Goal: Task Accomplishment & Management: Use online tool/utility

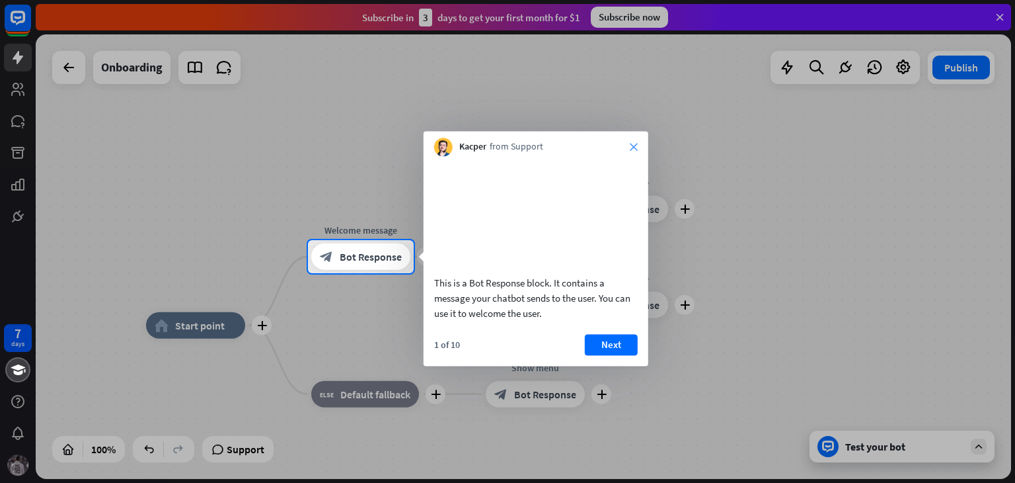
click at [637, 145] on icon "close" at bounding box center [634, 147] width 8 height 8
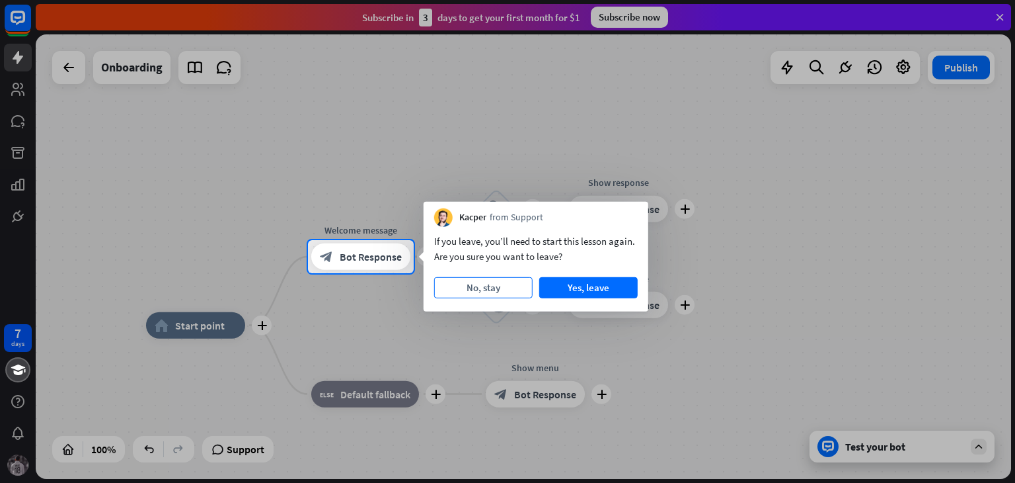
click at [507, 289] on button "No, stay" at bounding box center [483, 287] width 99 height 21
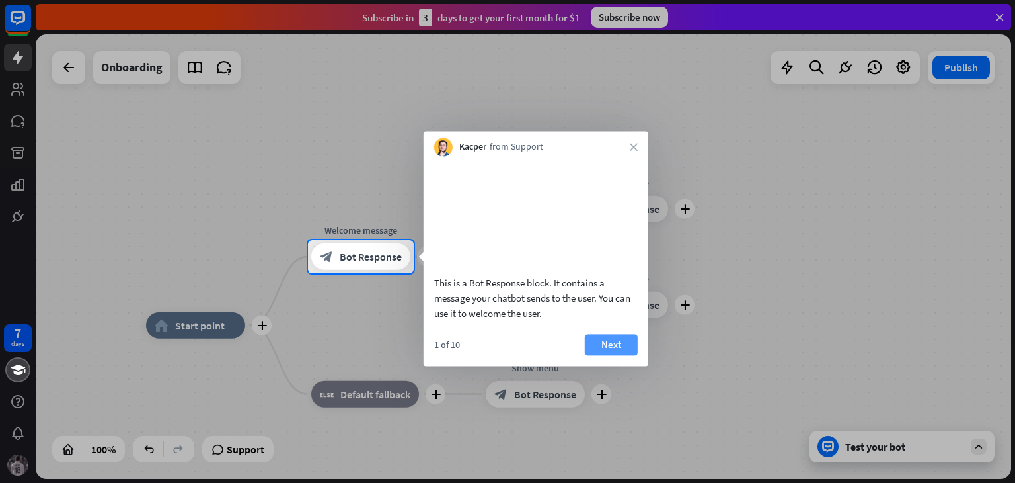
click at [597, 355] on button "Next" at bounding box center [611, 344] width 53 height 21
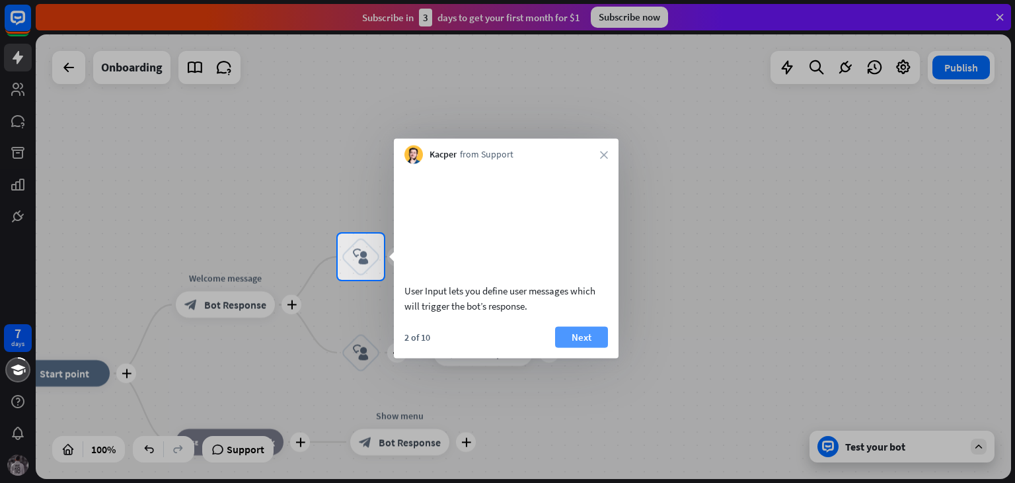
click at [579, 347] on button "Next" at bounding box center [581, 336] width 53 height 21
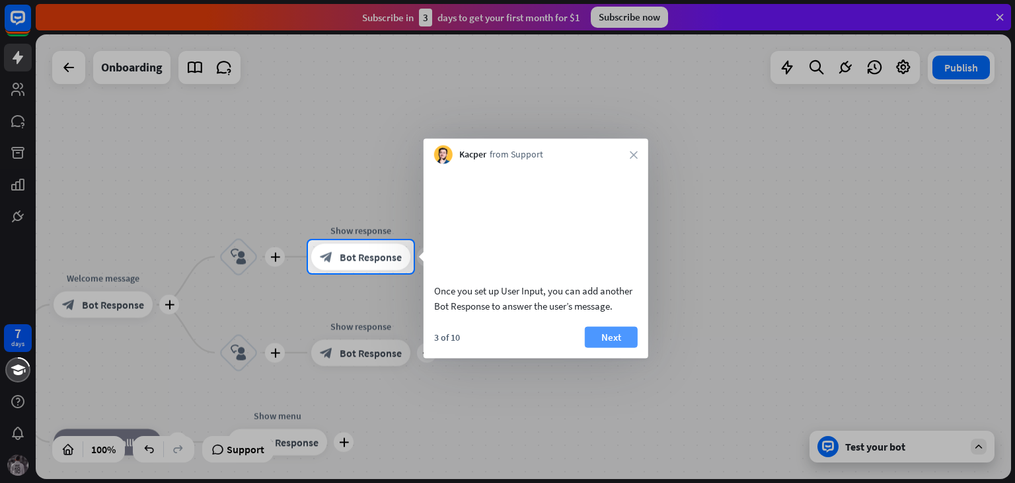
click at [598, 347] on button "Next" at bounding box center [611, 336] width 53 height 21
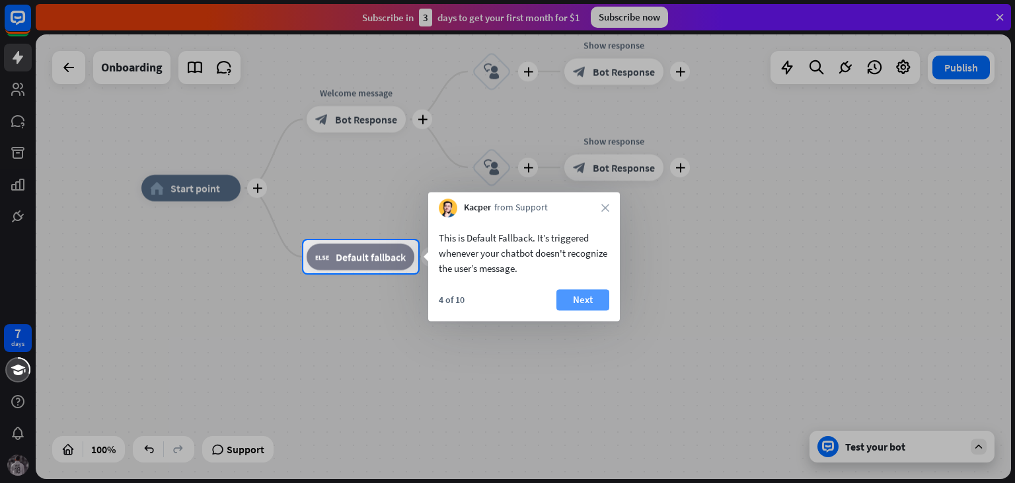
click at [573, 300] on button "Next" at bounding box center [583, 299] width 53 height 21
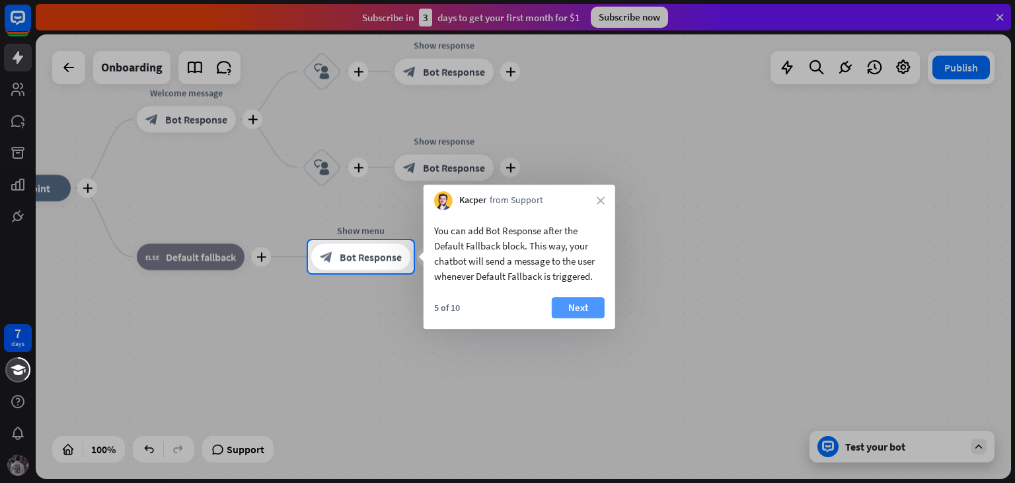
click at [573, 305] on button "Next" at bounding box center [578, 307] width 53 height 21
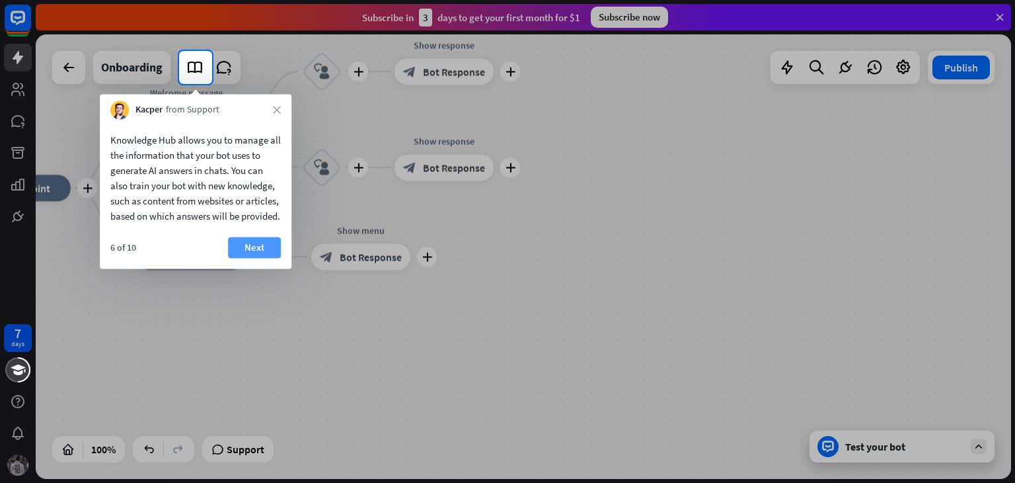
click at [266, 258] on button "Next" at bounding box center [254, 247] width 53 height 21
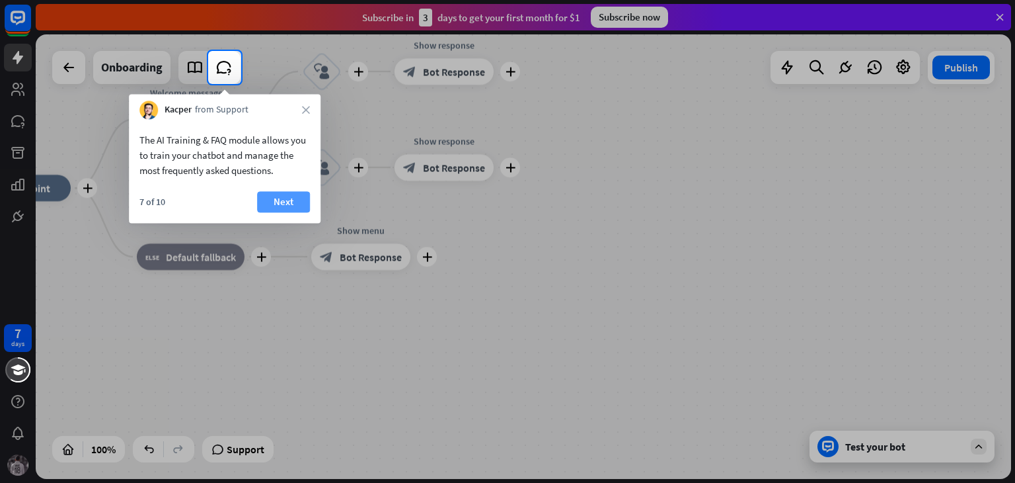
click at [277, 198] on button "Next" at bounding box center [283, 201] width 53 height 21
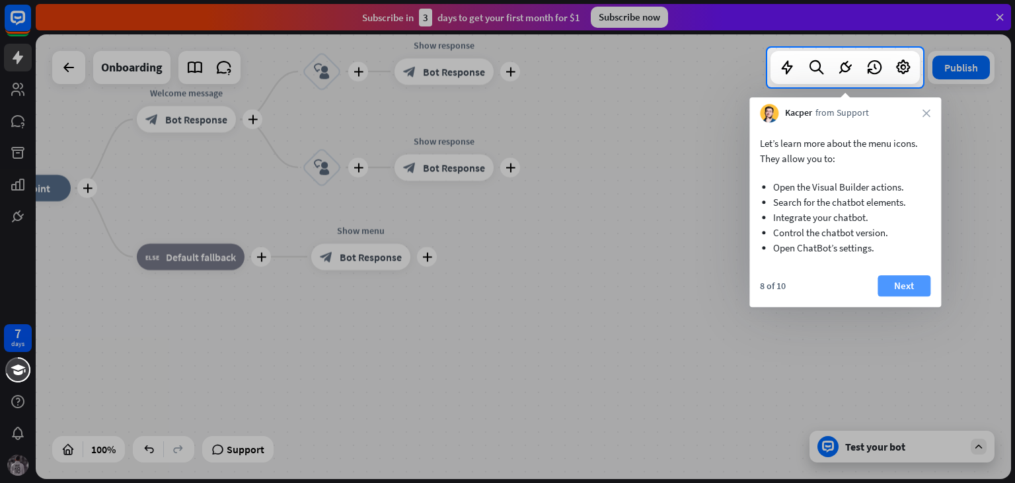
click at [910, 285] on button "Next" at bounding box center [904, 285] width 53 height 21
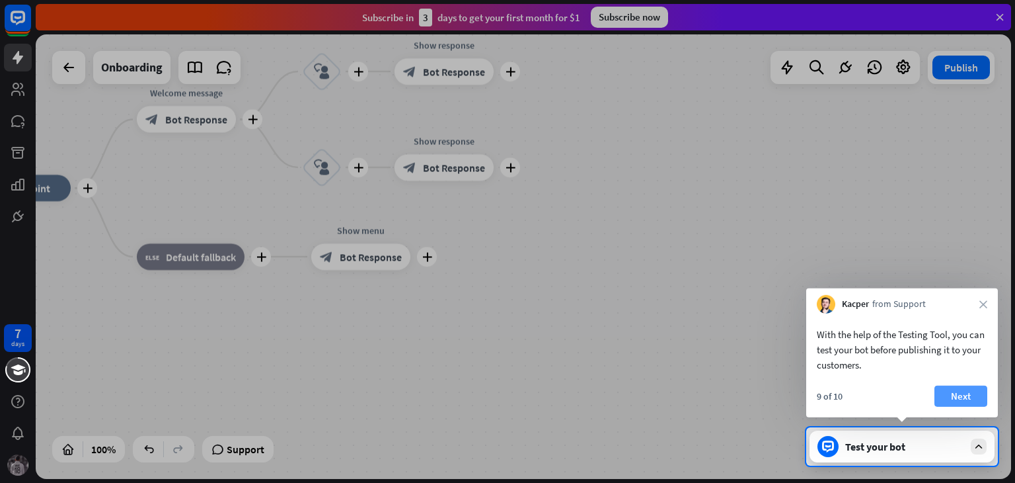
click at [952, 397] on button "Next" at bounding box center [961, 395] width 53 height 21
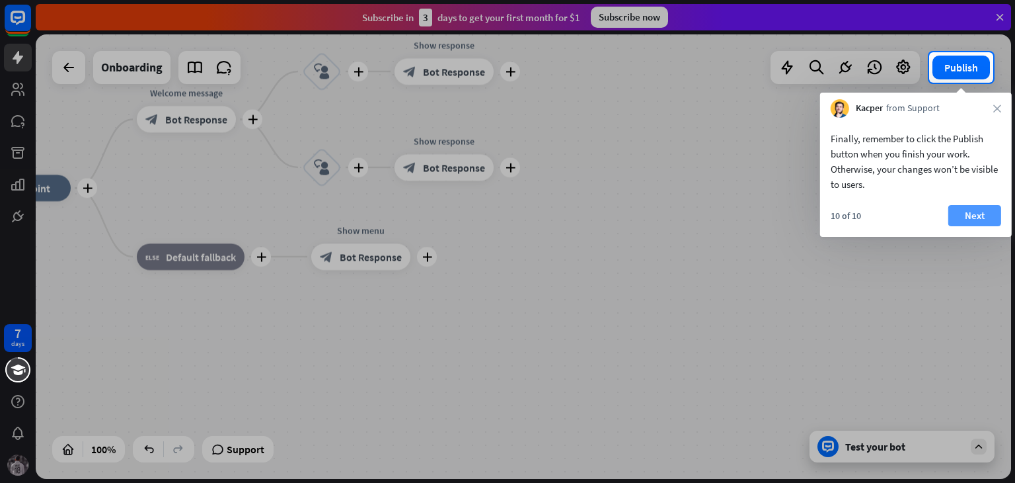
click at [971, 220] on button "Next" at bounding box center [975, 215] width 53 height 21
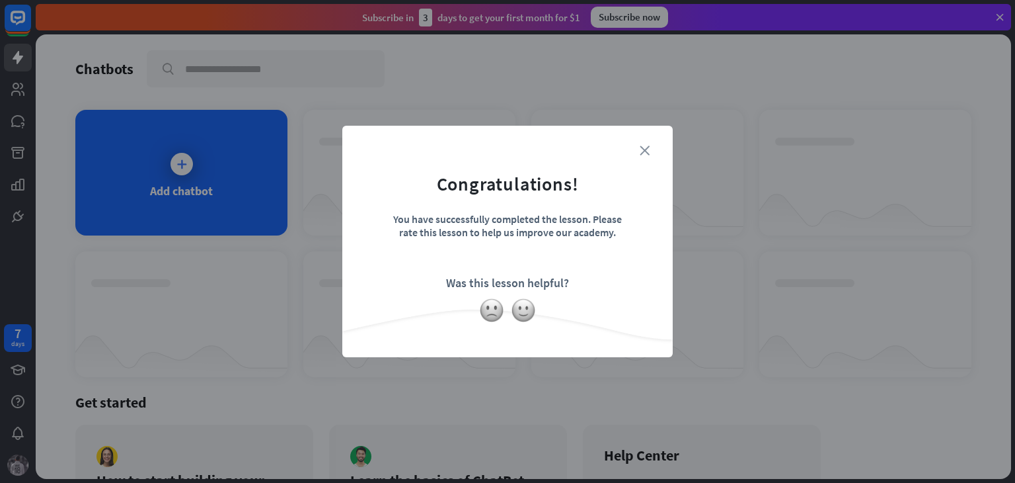
click at [641, 147] on icon "close" at bounding box center [645, 150] width 10 height 10
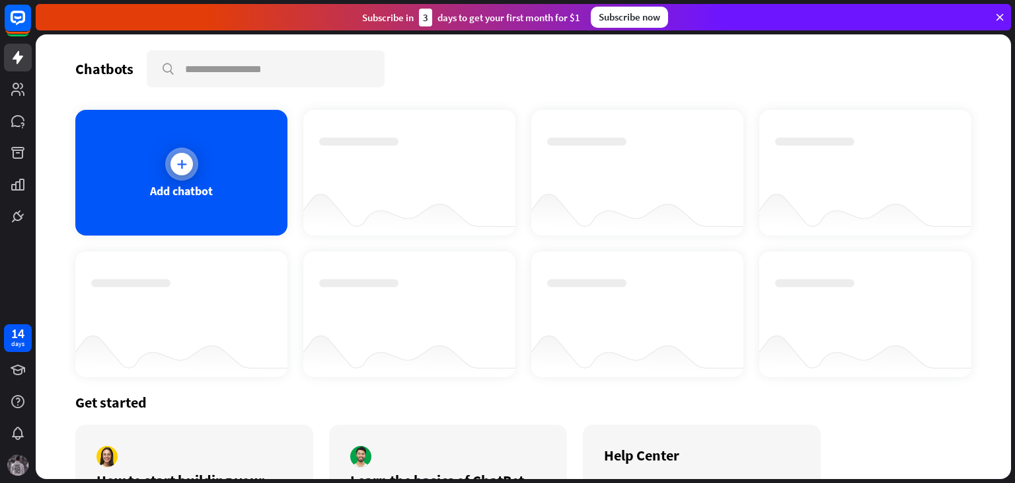
click at [212, 169] on div "Add chatbot" at bounding box center [181, 173] width 212 height 126
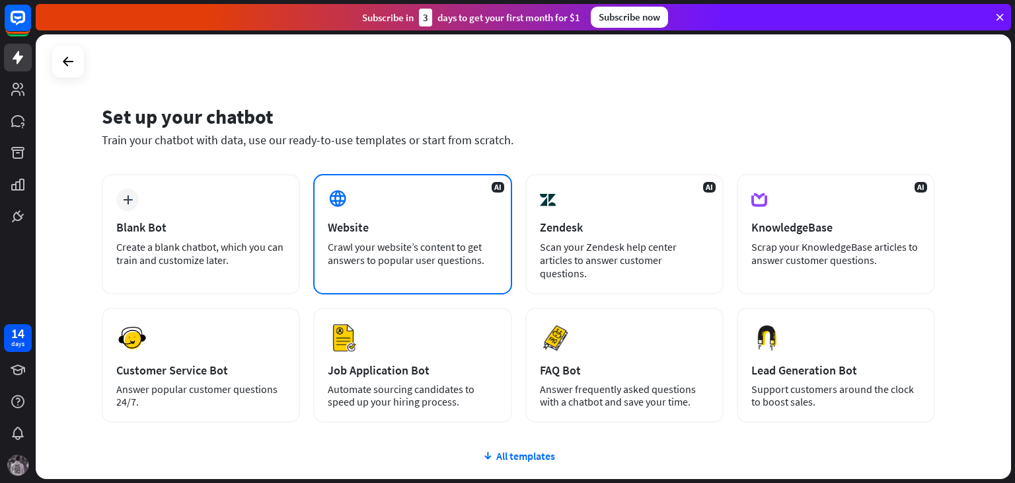
click at [402, 231] on div "Website" at bounding box center [412, 226] width 169 height 15
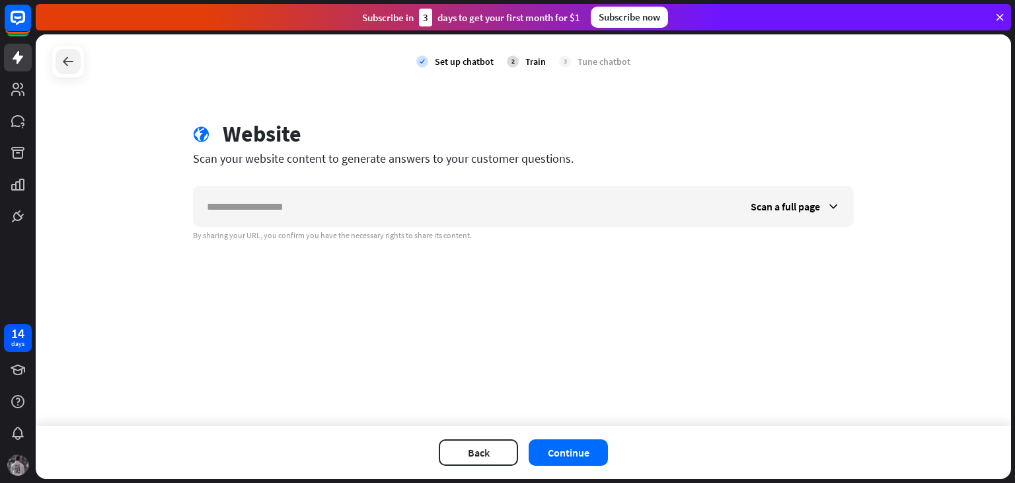
click at [67, 66] on icon at bounding box center [68, 62] width 16 height 16
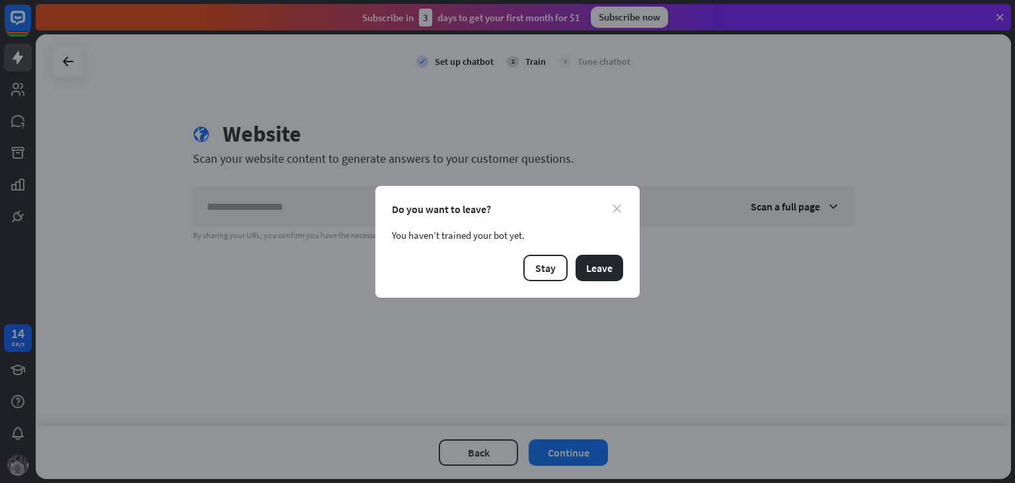
click at [613, 210] on icon "close" at bounding box center [617, 208] width 9 height 9
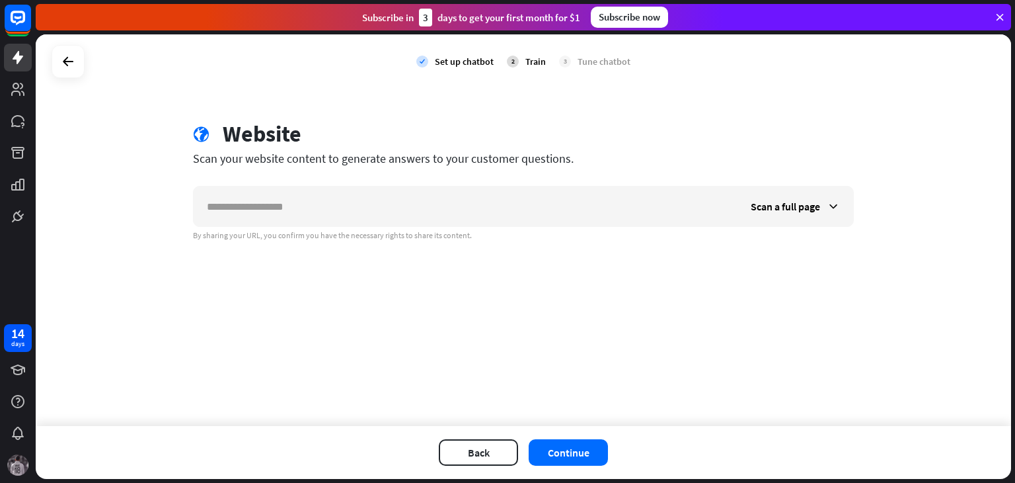
click at [523, 58] on div "2 Train" at bounding box center [526, 61] width 39 height 33
